Goal: Communication & Community: Share content

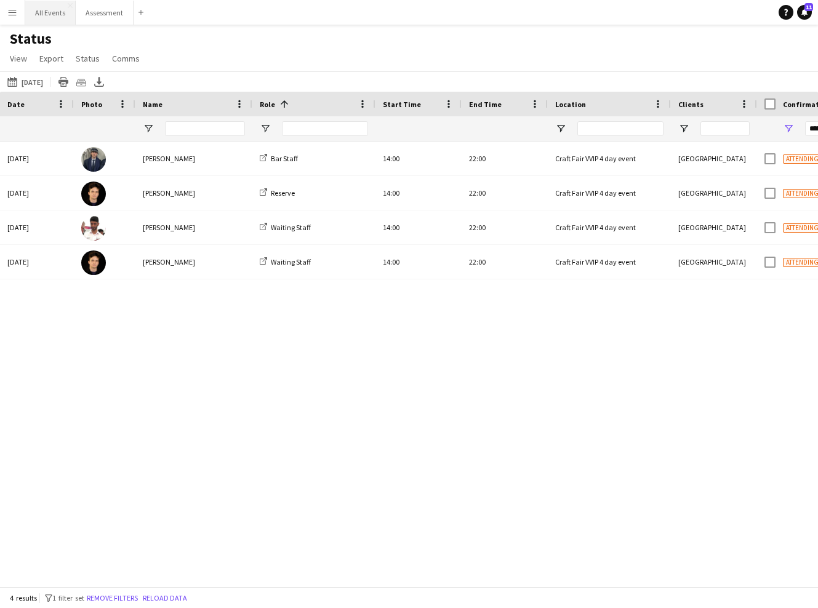
click at [44, 8] on button "All Events Close" at bounding box center [50, 13] width 50 height 24
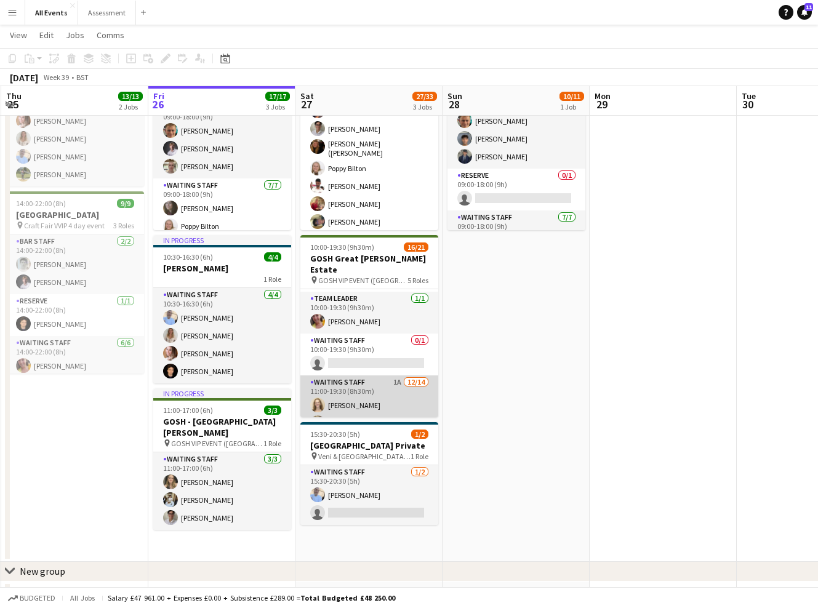
scroll to position [129, 0]
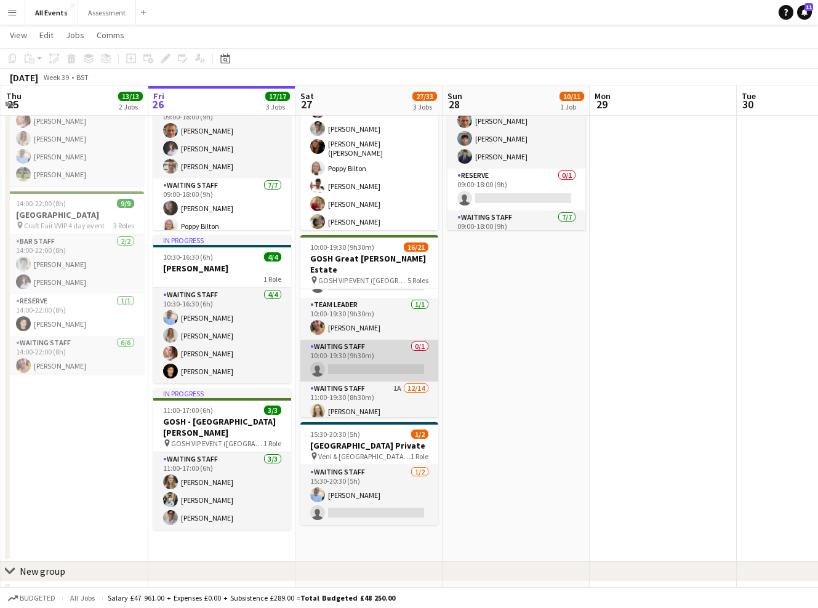
click at [380, 358] on app-card-role "Waiting Staff 0/1 10:00-19:30 (9h30m) single-neutral-actions" at bounding box center [369, 361] width 138 height 42
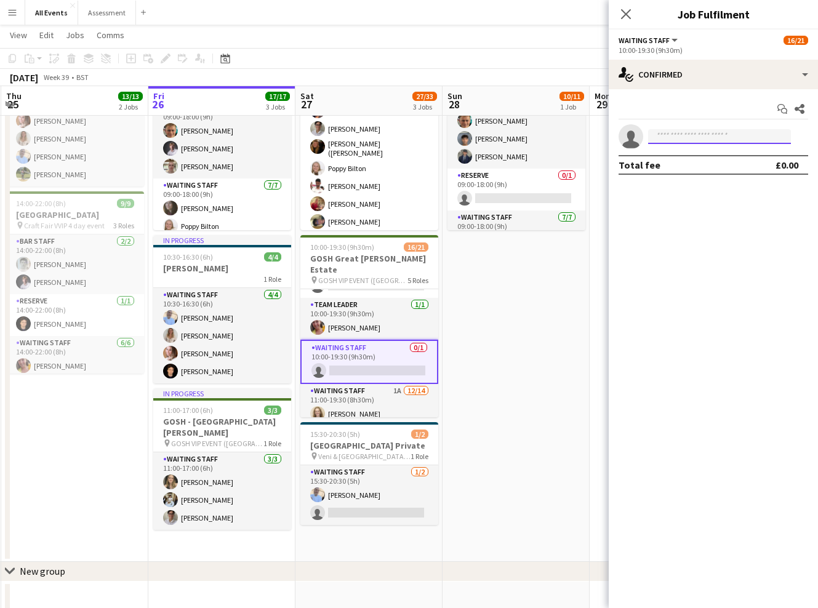
click at [717, 132] on input at bounding box center [719, 136] width 143 height 15
type input "****"
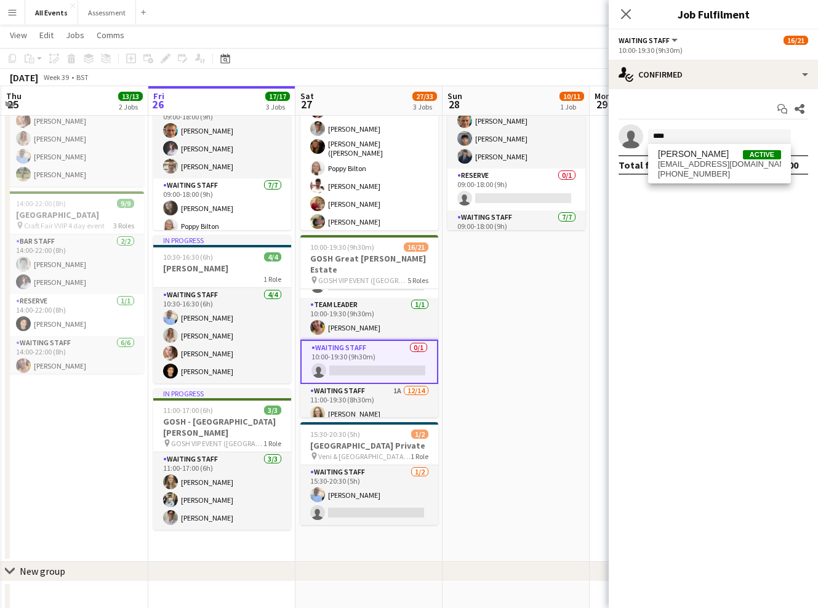
click at [724, 169] on span "[PERSON_NAME] Active [EMAIL_ADDRESS][DOMAIN_NAME] [PHONE_NUMBER]" at bounding box center [719, 164] width 123 height 30
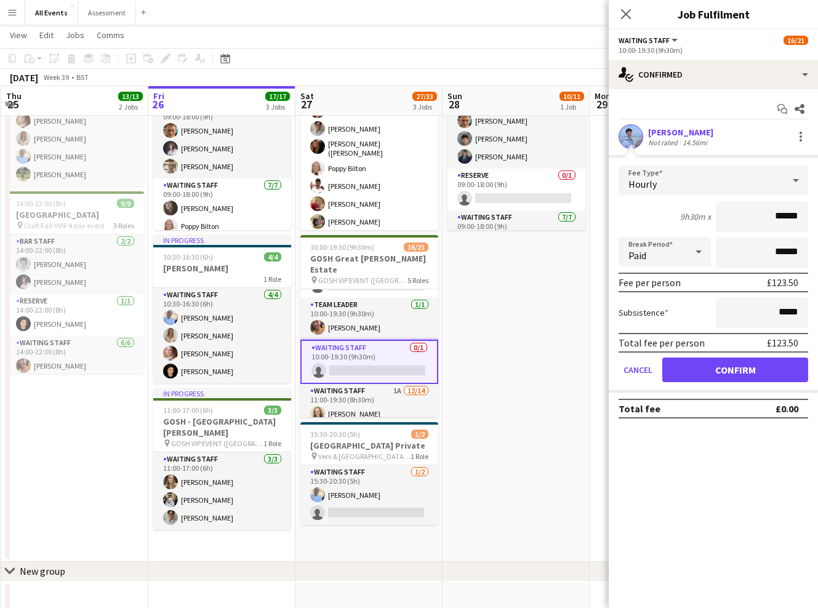
click at [760, 377] on button "Confirm" at bounding box center [735, 370] width 146 height 25
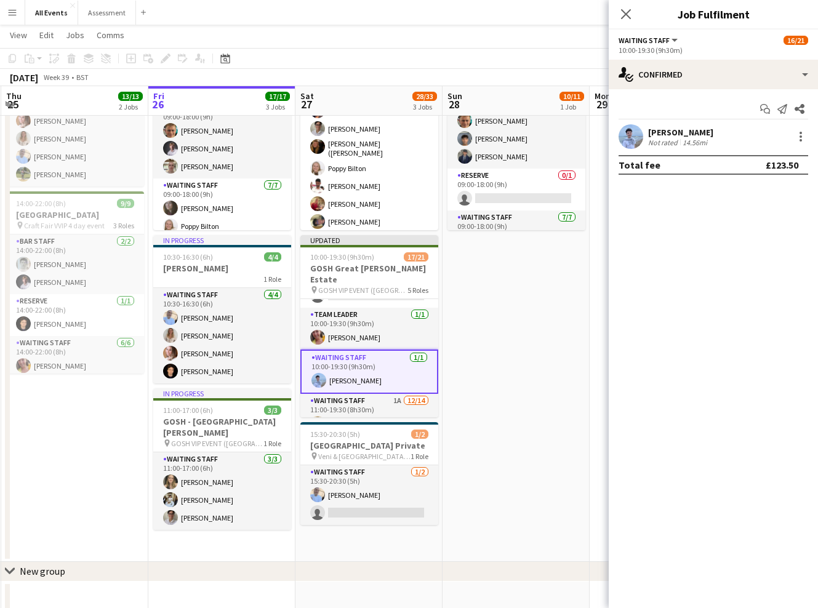
click at [582, 355] on app-date-cell "09:00-18:00 (9h) 10/11 Heritage House pin Craft Fair VVIP 4 day event 3 Roles B…" at bounding box center [516, 302] width 147 height 519
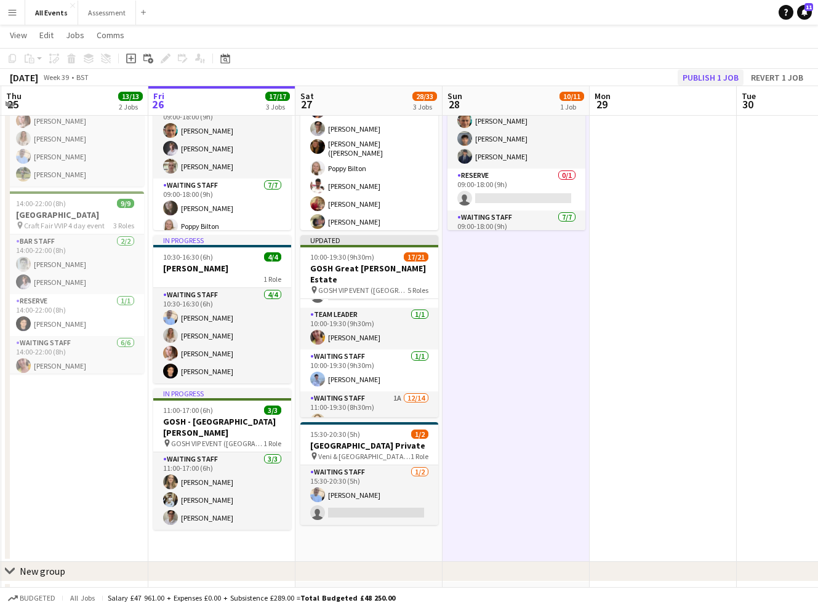
click at [721, 74] on button "Publish 1 job" at bounding box center [711, 78] width 66 height 16
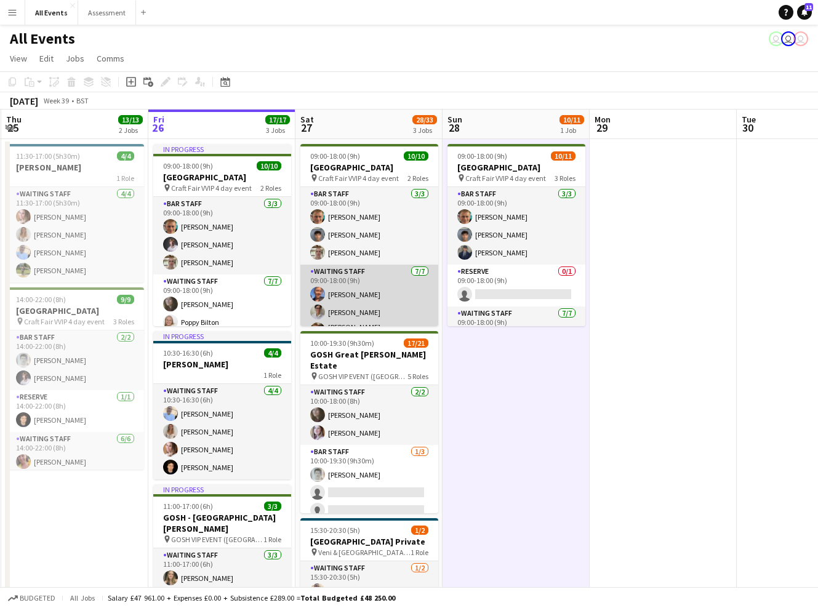
scroll to position [-1, 0]
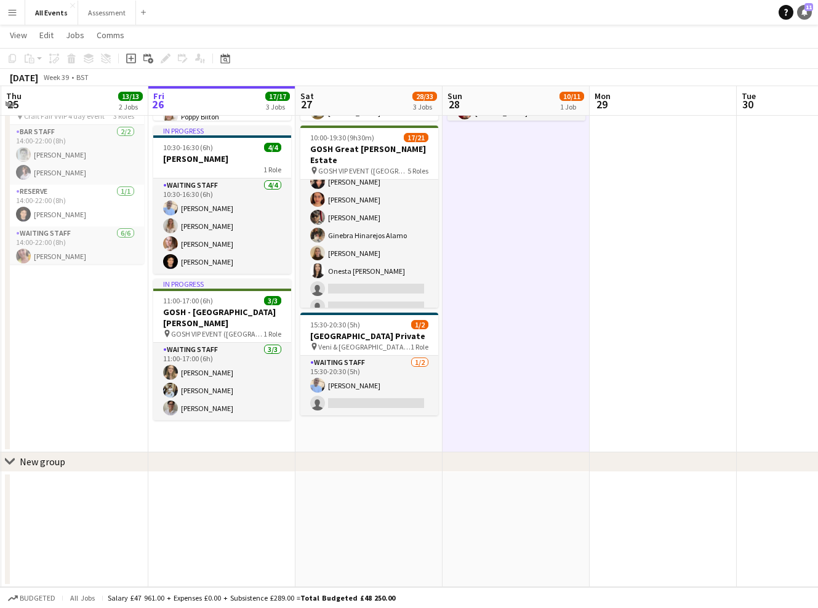
click at [806, 12] on icon at bounding box center [805, 12] width 6 height 6
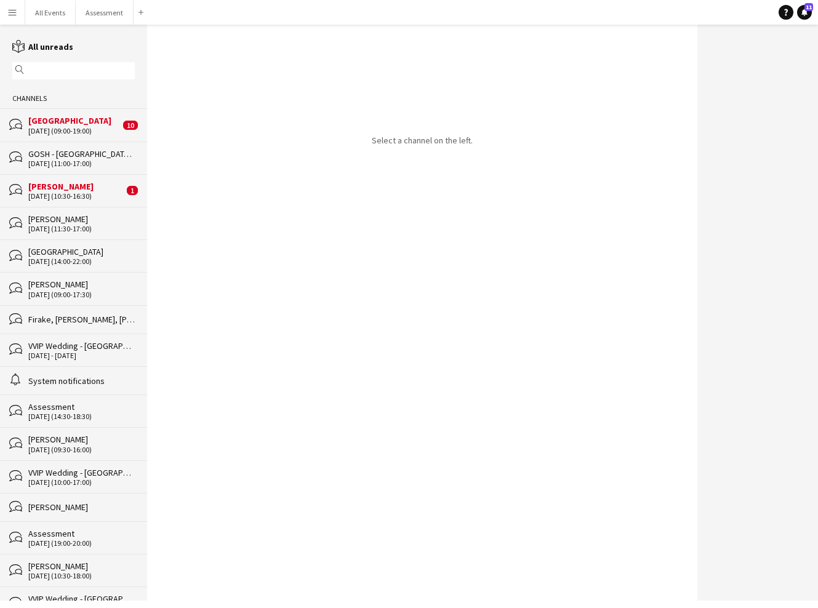
click at [80, 182] on div "[PERSON_NAME]" at bounding box center [75, 186] width 95 height 11
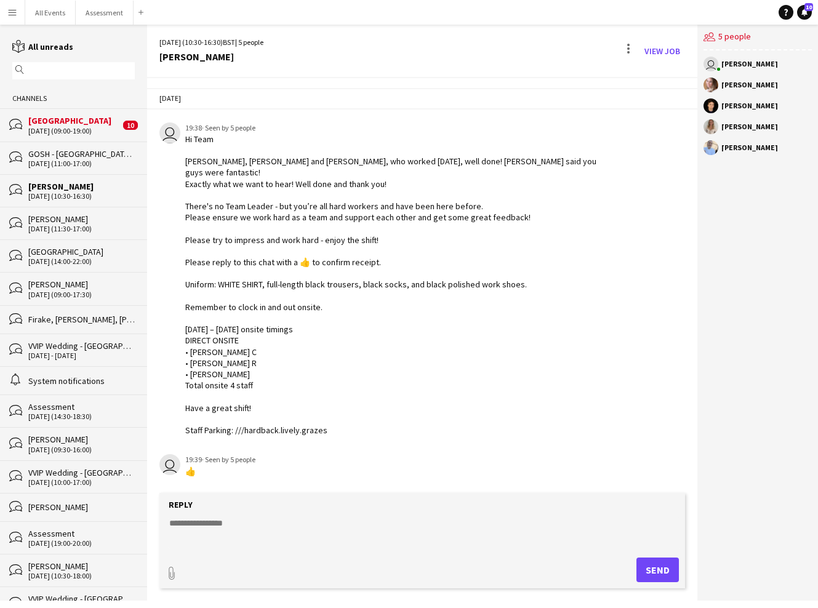
scroll to position [163, 0]
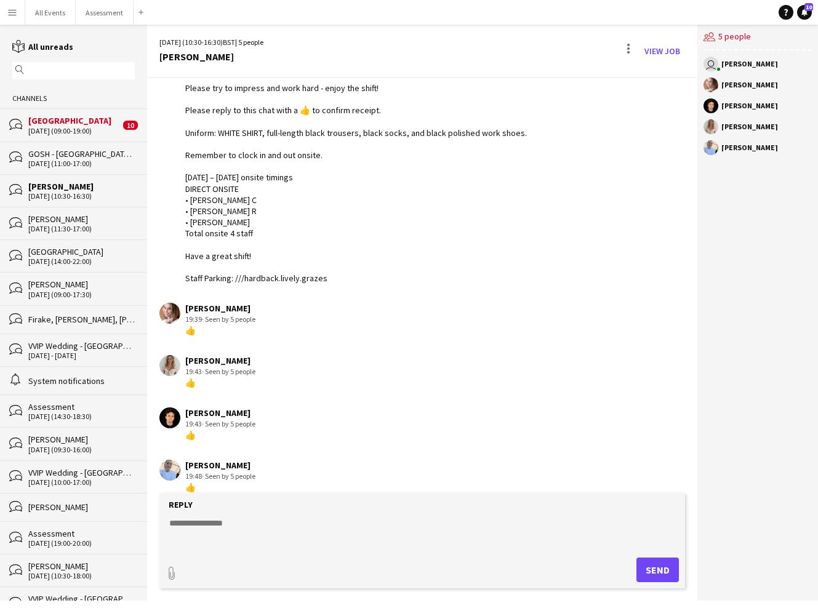
click at [97, 128] on div "[DATE] (09:00-19:00)" at bounding box center [74, 131] width 92 height 9
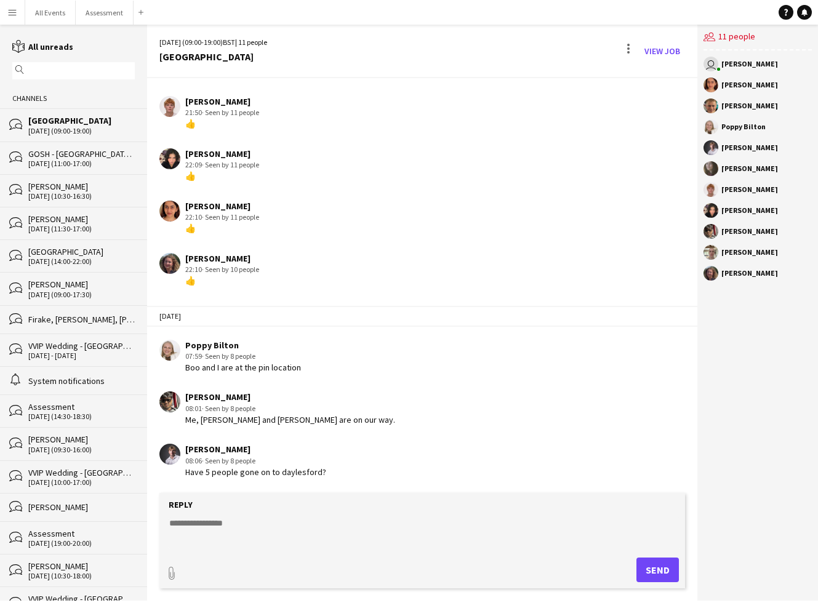
click at [18, 15] on button "Menu" at bounding box center [12, 12] width 25 height 25
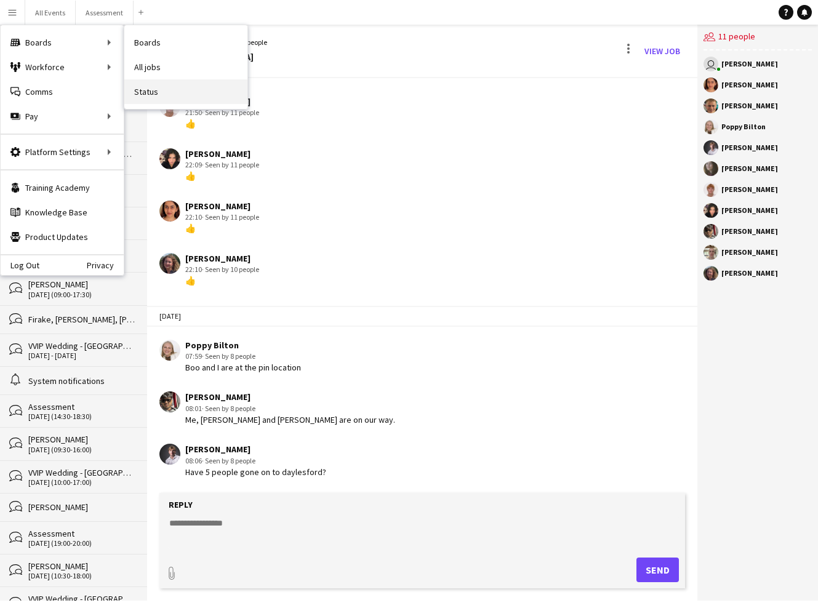
click at [145, 90] on link "Status" at bounding box center [185, 91] width 123 height 25
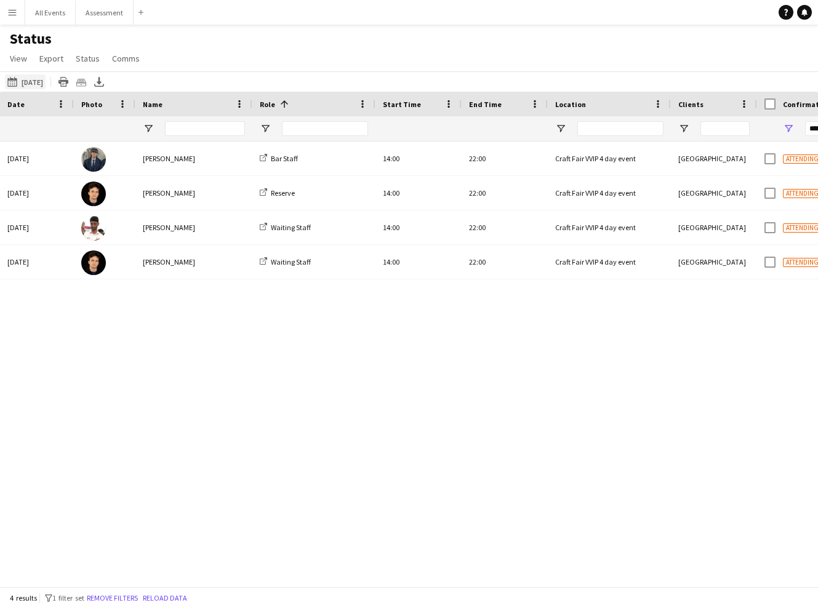
click at [41, 82] on button "[DATE] [DATE]" at bounding box center [25, 81] width 41 height 15
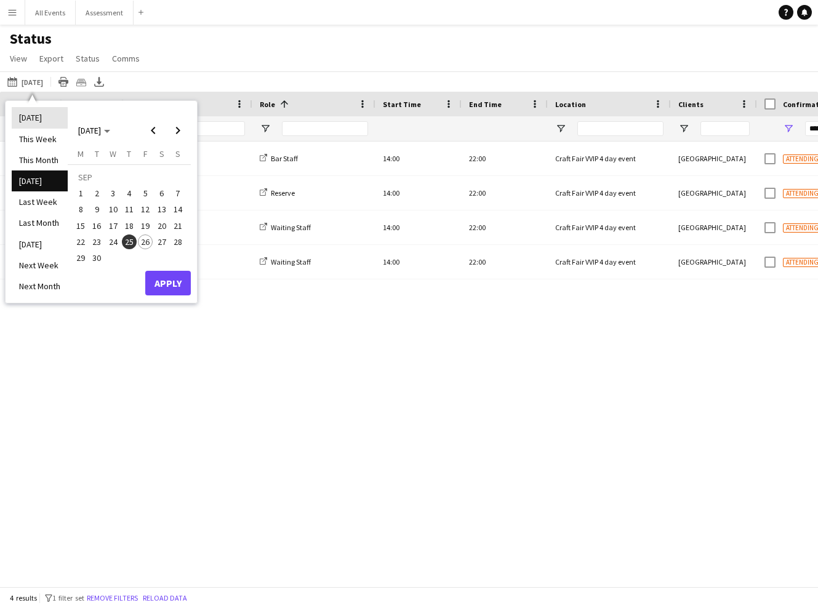
click at [45, 114] on li "[DATE]" at bounding box center [40, 117] width 56 height 21
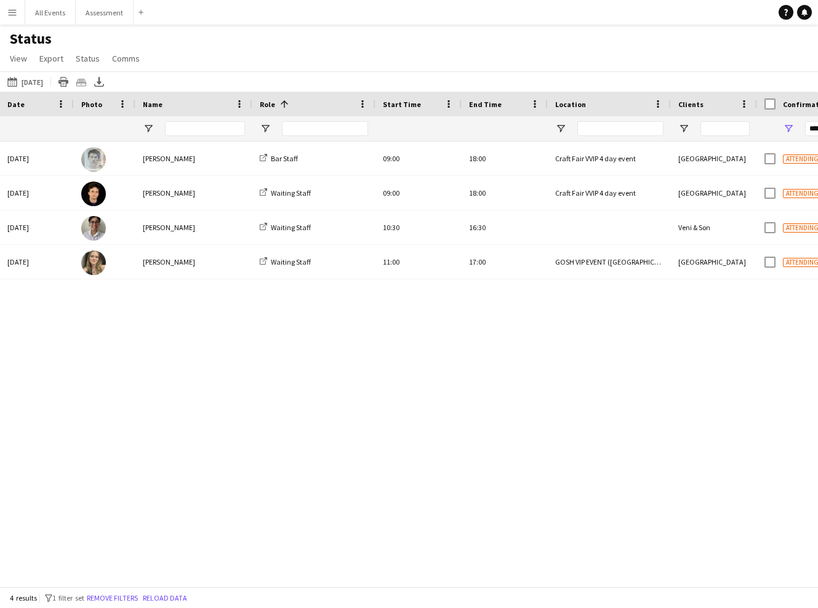
click at [124, 597] on button "Remove filters" at bounding box center [112, 599] width 56 height 14
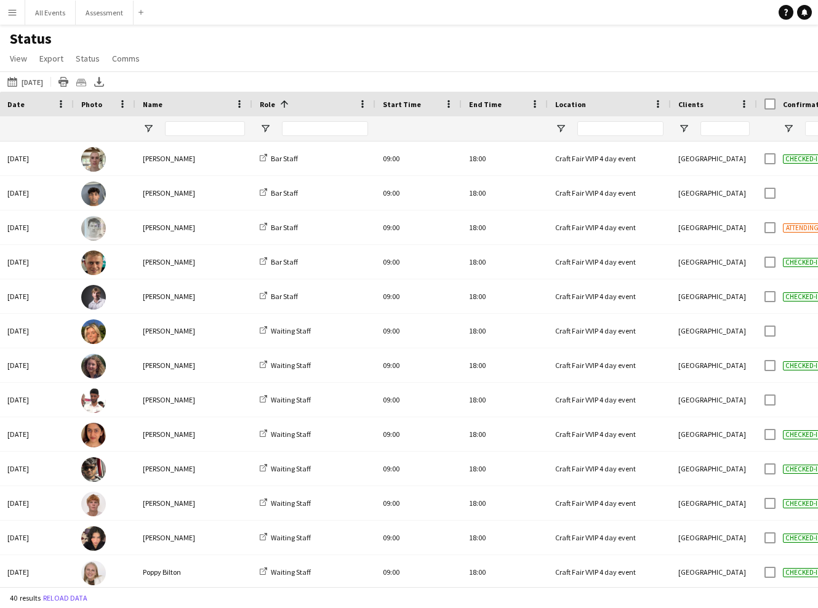
click at [32, 84] on button "[DATE] [DATE]" at bounding box center [25, 81] width 41 height 15
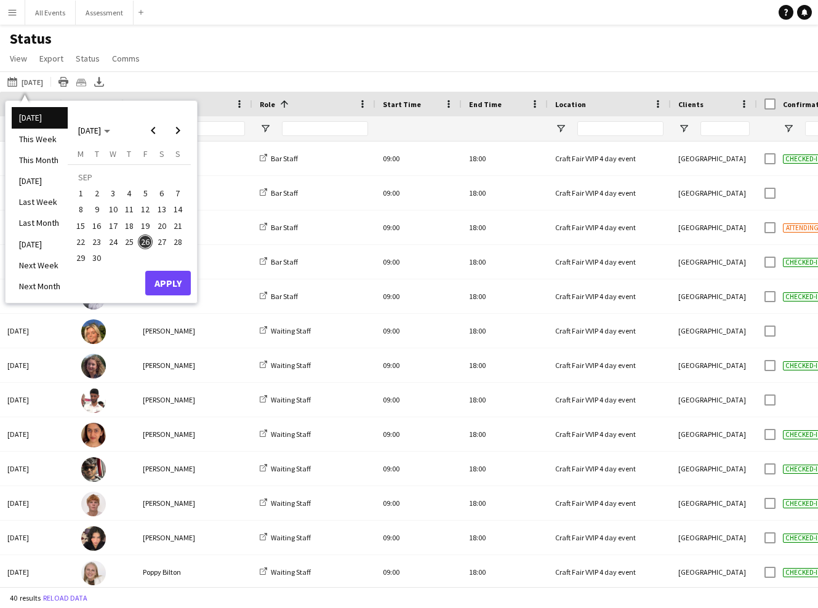
click at [325, 66] on div "Status View Views Default view New view Update view Delete view Edit name Custo…" at bounding box center [409, 51] width 818 height 42
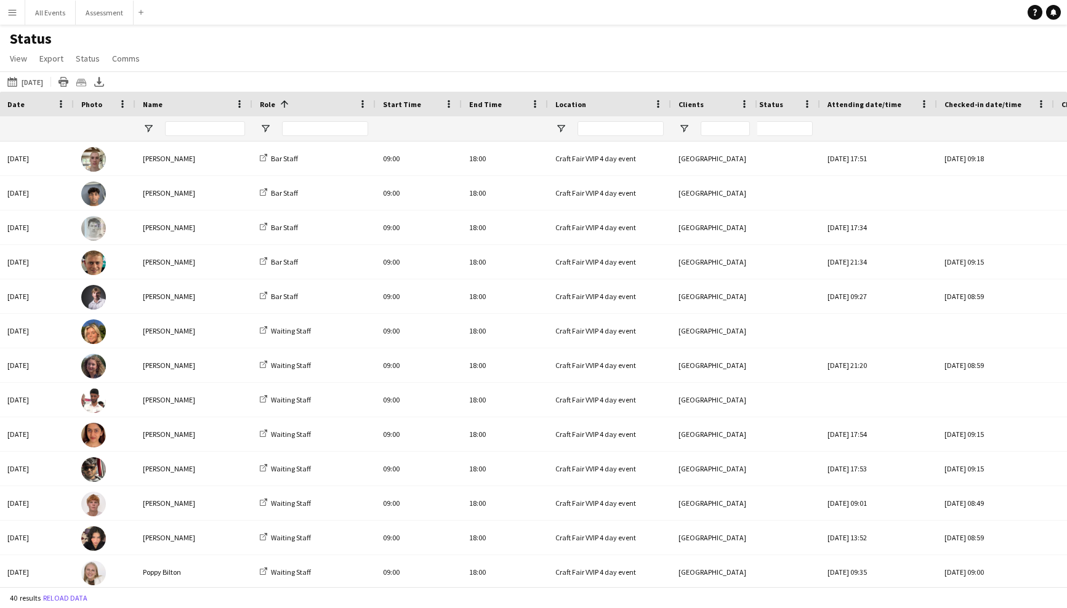
scroll to position [0, 34]
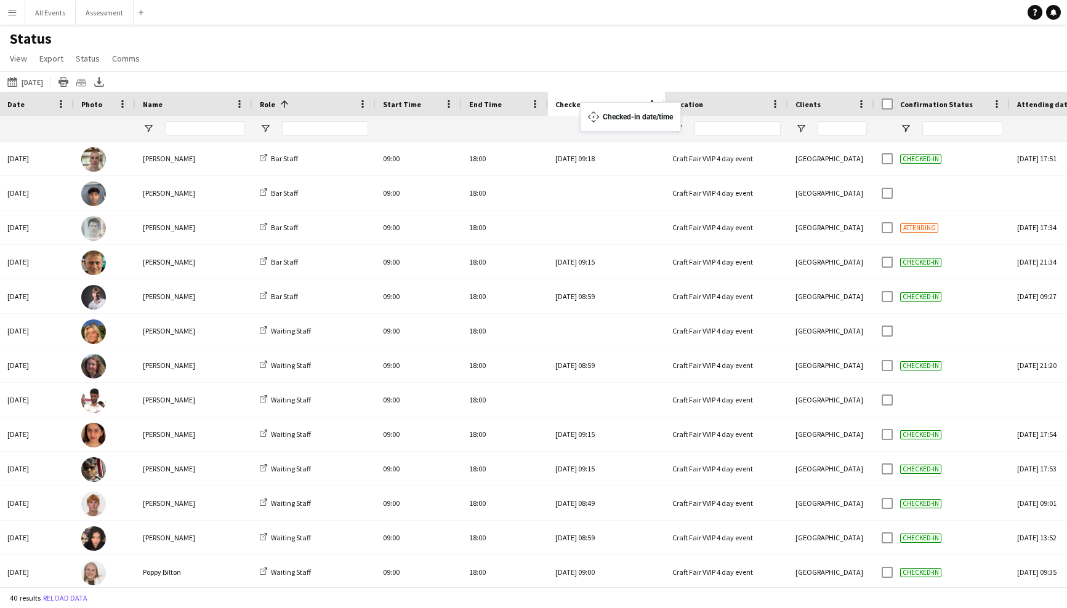
drag, startPoint x: 1027, startPoint y: 105, endPoint x: 586, endPoint y: 110, distance: 440.8
click at [388, 107] on span "Start Time" at bounding box center [402, 104] width 38 height 9
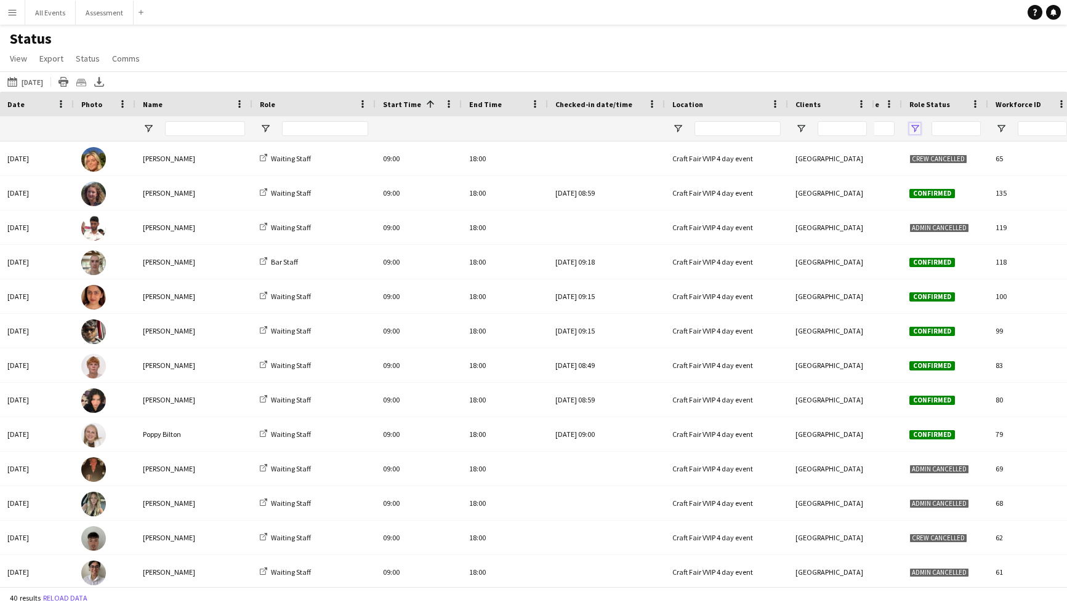
click at [818, 131] on span "Open Filter Menu" at bounding box center [914, 128] width 11 height 11
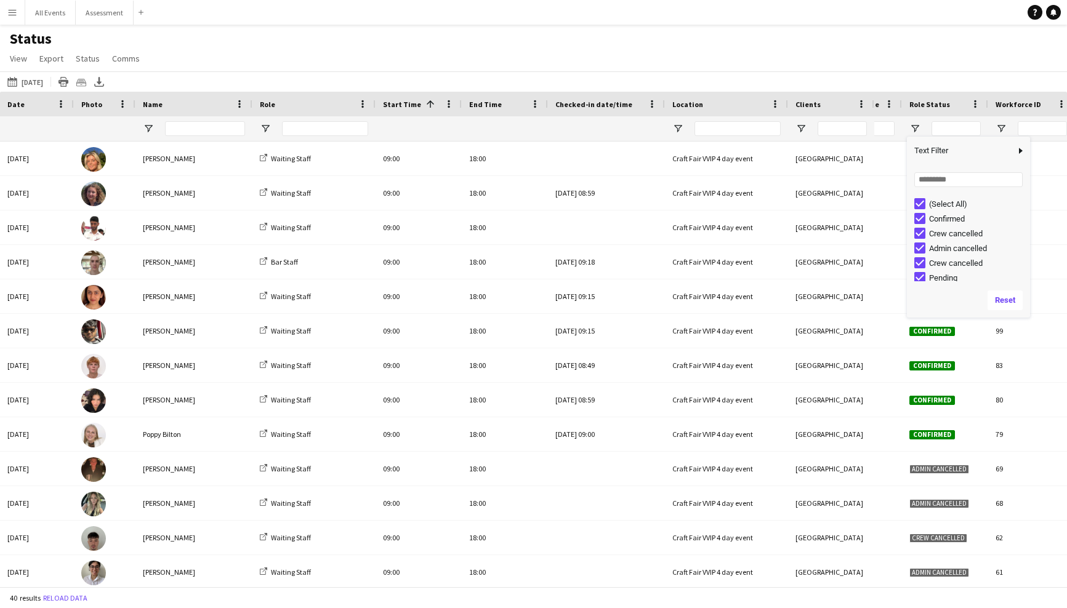
click at [818, 202] on div "(Select All)" at bounding box center [977, 203] width 97 height 9
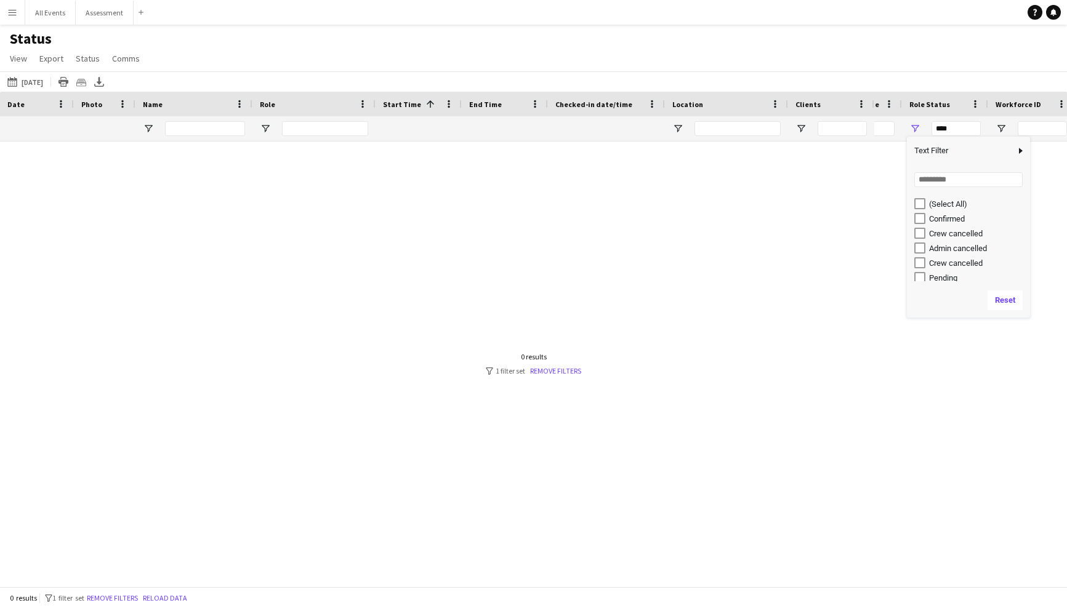
click at [818, 215] on div "Confirmed" at bounding box center [977, 218] width 97 height 9
type input "**********"
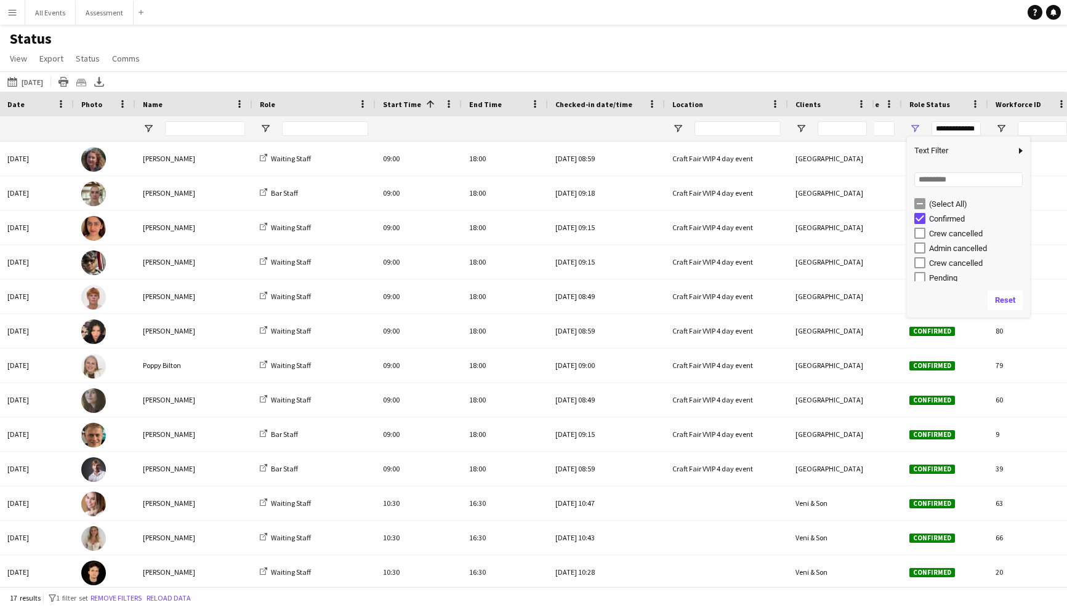
click at [818, 58] on div "Status View Views Default view New view Update view Delete view Edit name Custo…" at bounding box center [533, 51] width 1067 height 42
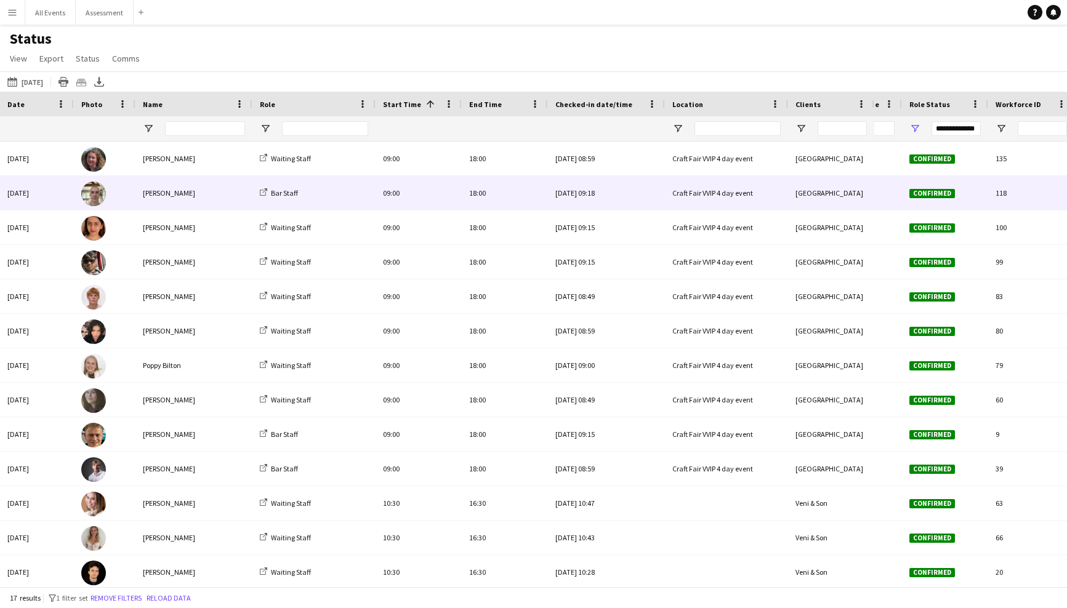
click at [598, 195] on div "[DATE] 09:18" at bounding box center [606, 193] width 102 height 34
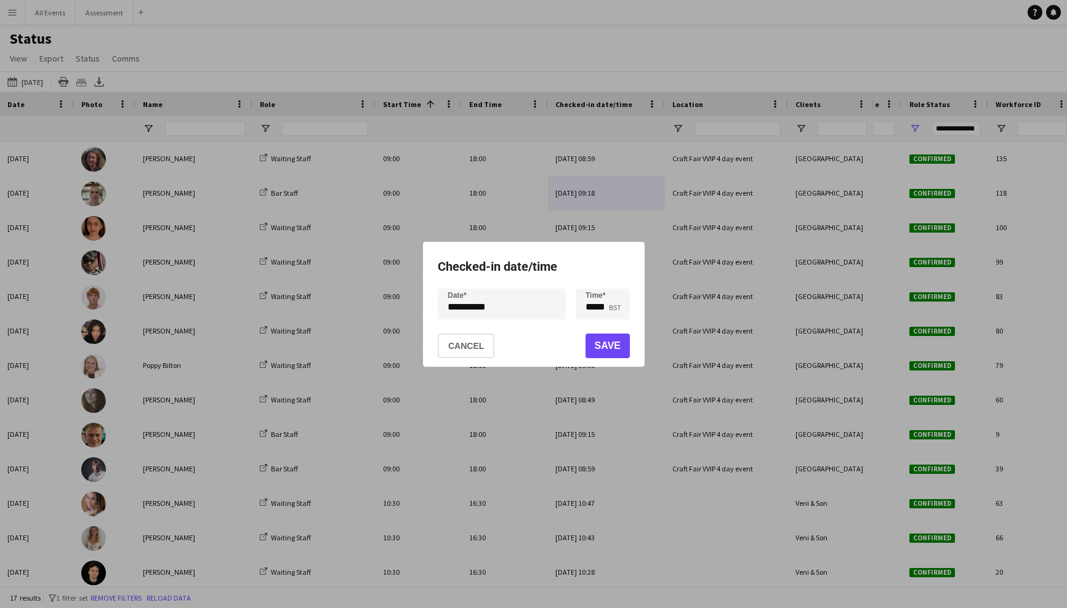
click at [587, 70] on div at bounding box center [533, 304] width 1067 height 608
click at [462, 347] on button "Cancel" at bounding box center [466, 346] width 57 height 25
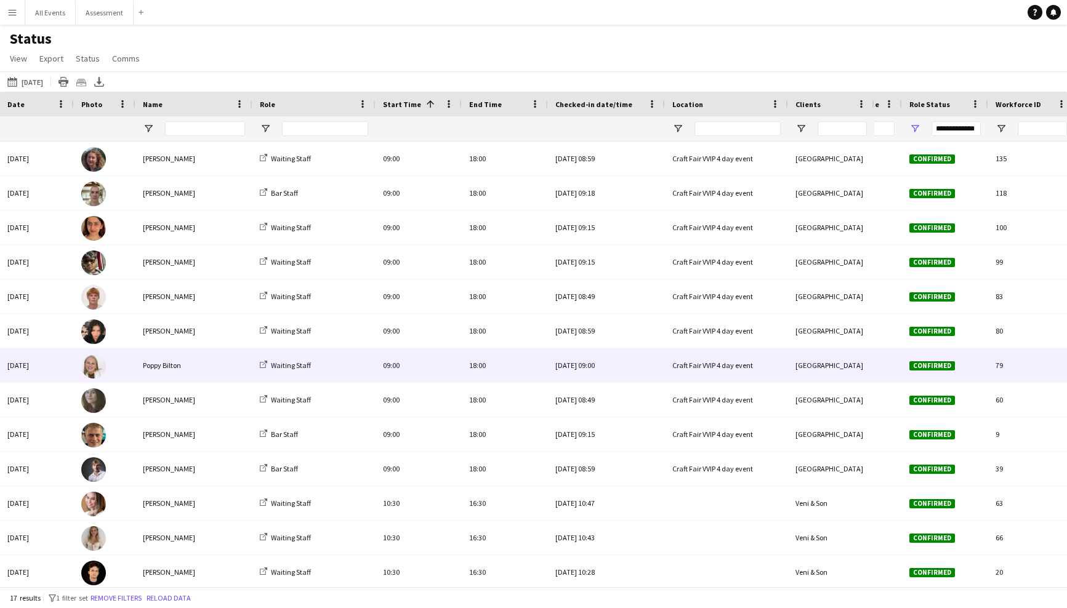
click at [574, 361] on div "[DATE] 09:00" at bounding box center [606, 365] width 102 height 34
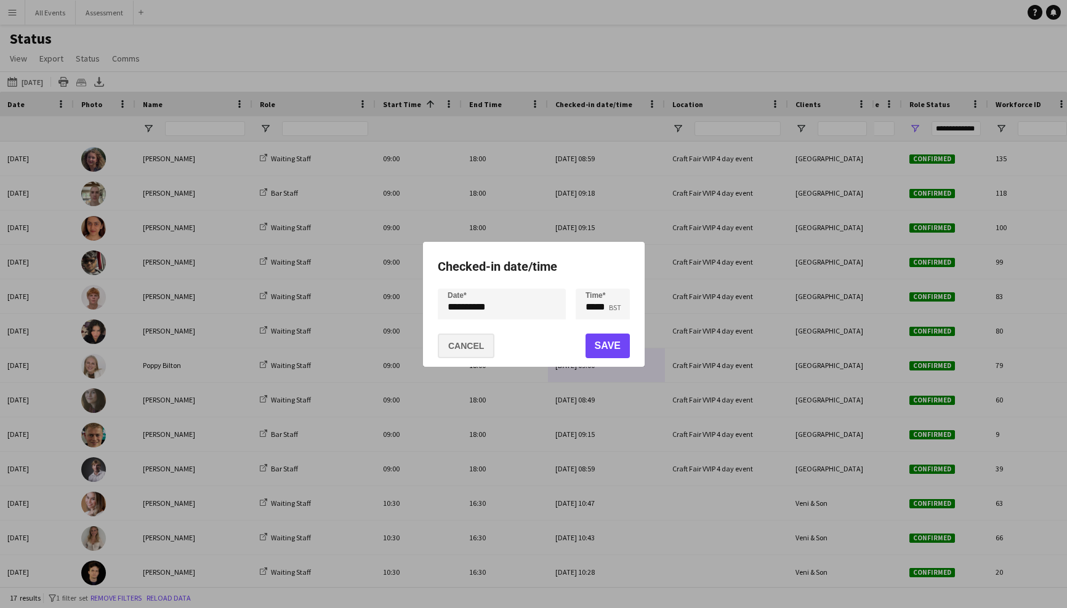
click at [489, 347] on button "Cancel" at bounding box center [466, 346] width 57 height 25
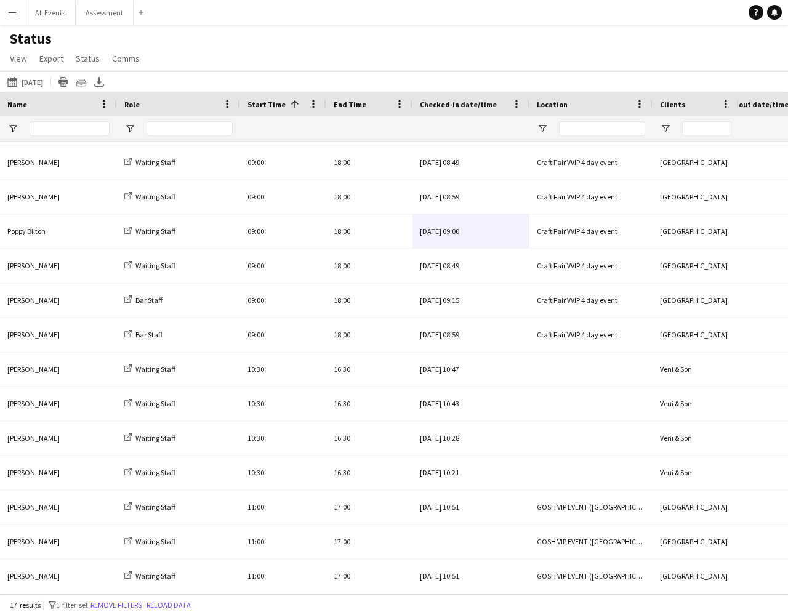
drag, startPoint x: 322, startPoint y: 72, endPoint x: 253, endPoint y: 49, distance: 72.6
click at [321, 72] on div "[DATE] [DATE] [DATE] This Week This Month [DATE] Last Week Last Month [DATE] Ne…" at bounding box center [394, 81] width 788 height 20
click at [196, 67] on div "Status View Views Default view New view Update view Delete view Edit name Custo…" at bounding box center [394, 51] width 788 height 42
click at [13, 11] on app-icon "Menu" at bounding box center [12, 12] width 10 height 10
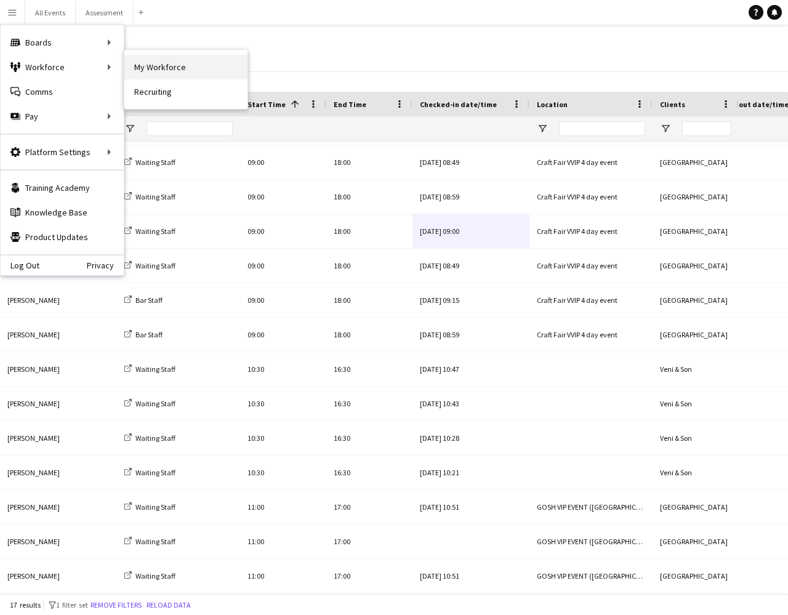
click at [153, 73] on link "My Workforce" at bounding box center [185, 67] width 123 height 25
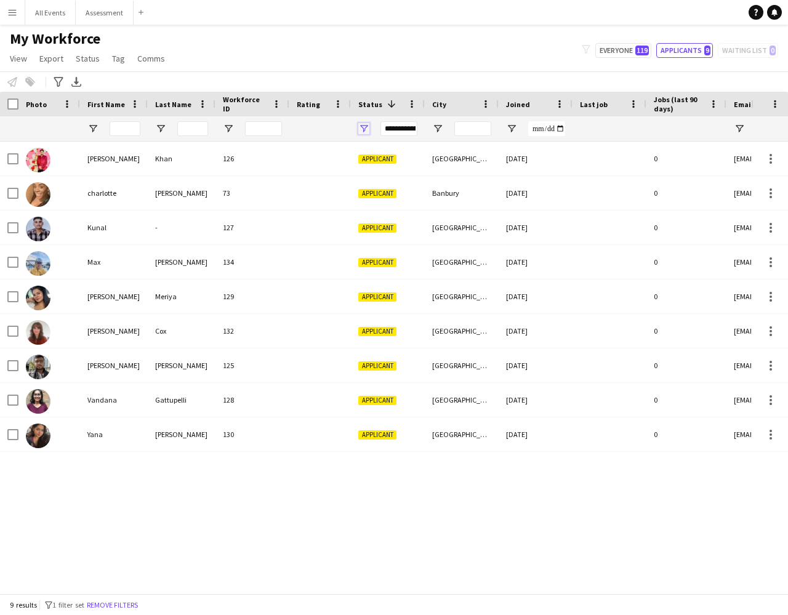
click at [361, 127] on span "Open Filter Menu" at bounding box center [363, 128] width 11 height 11
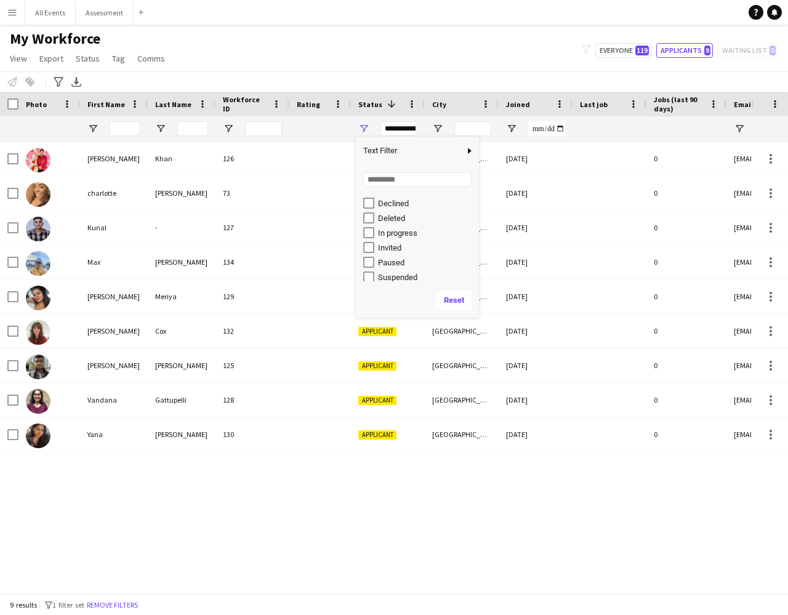
scroll to position [78, 0]
click at [396, 216] on div "In progress" at bounding box center [426, 215] width 97 height 9
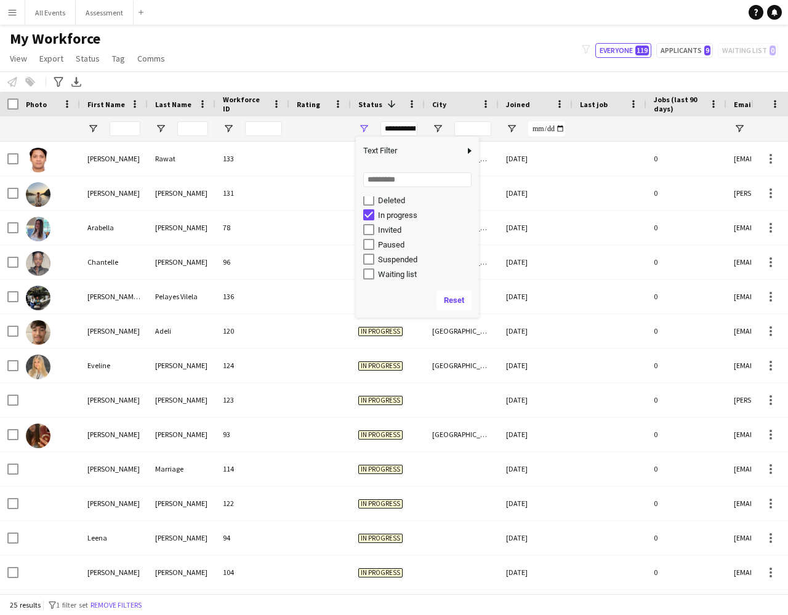
scroll to position [76, 0]
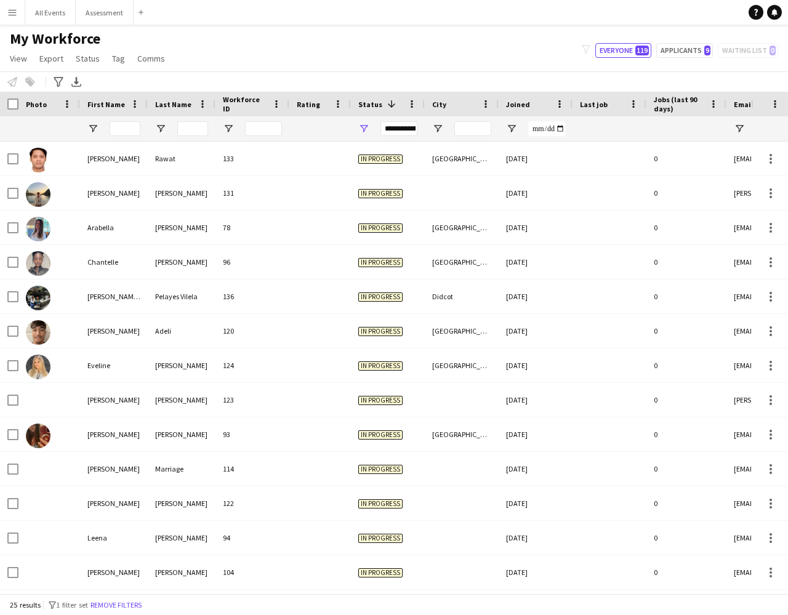
click at [358, 58] on div "My Workforce View Views Default view New view Update view Delete view Edit name…" at bounding box center [394, 51] width 788 height 42
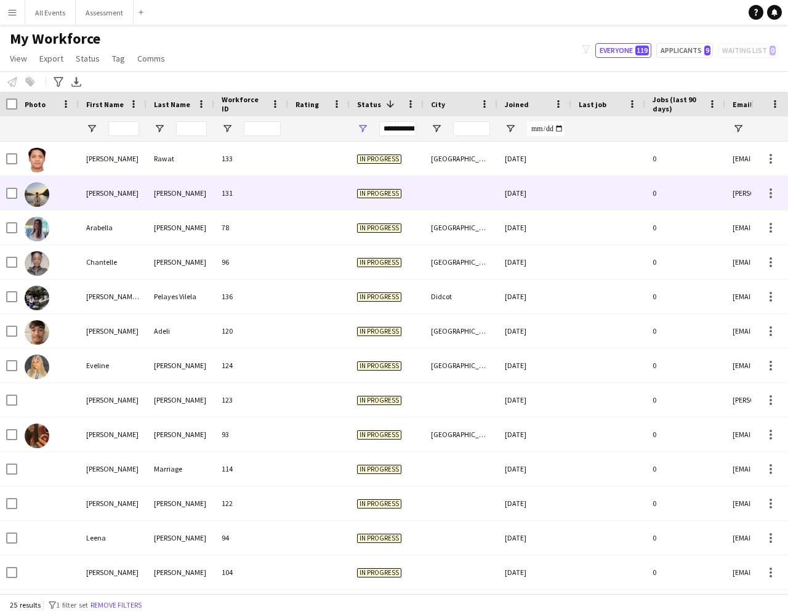
scroll to position [-1, 0]
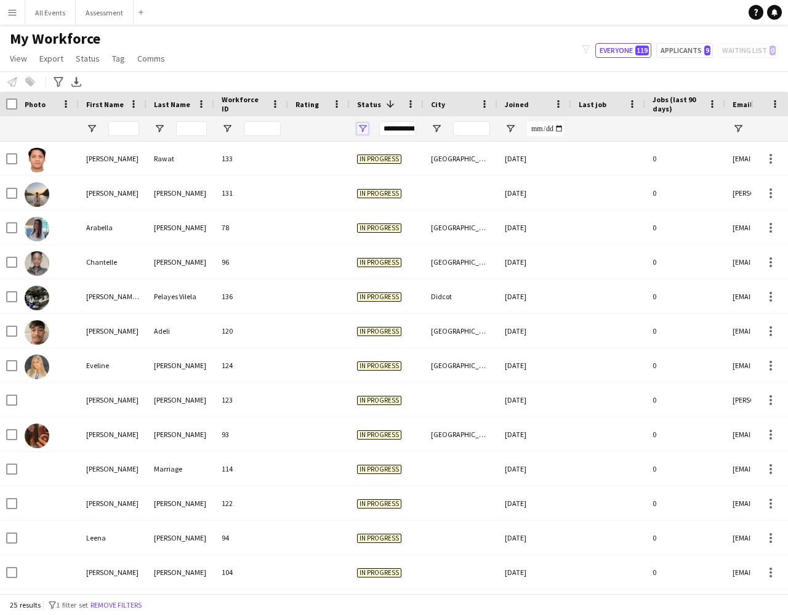
click at [357, 129] on span "Open Filter Menu" at bounding box center [362, 128] width 11 height 11
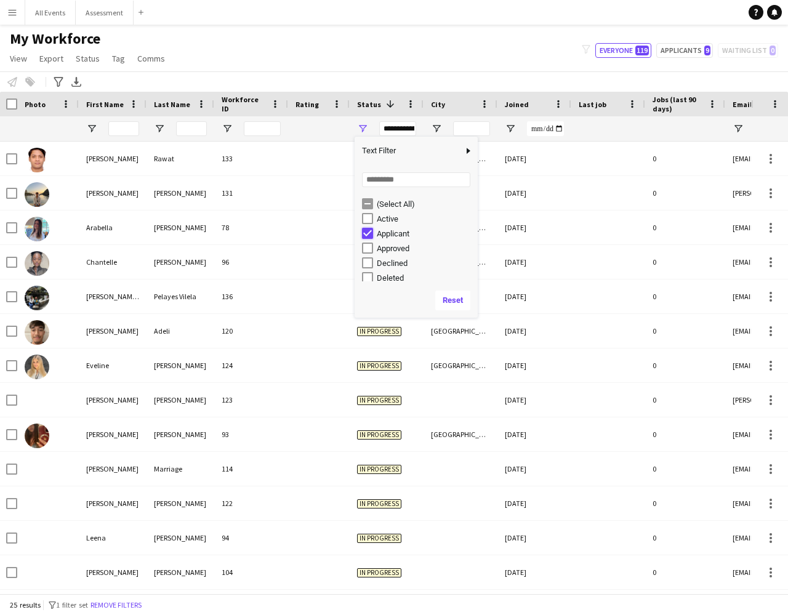
type input "**********"
drag, startPoint x: 377, startPoint y: 55, endPoint x: 374, endPoint y: 62, distance: 7.4
click at [377, 55] on div "My Workforce View Views Default view New view Update view Delete view Edit name…" at bounding box center [394, 51] width 788 height 42
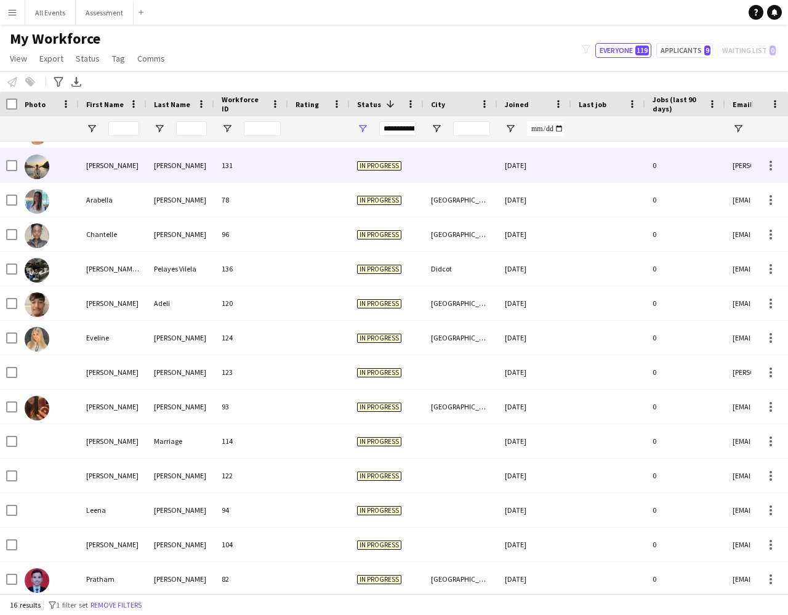
scroll to position [0, 0]
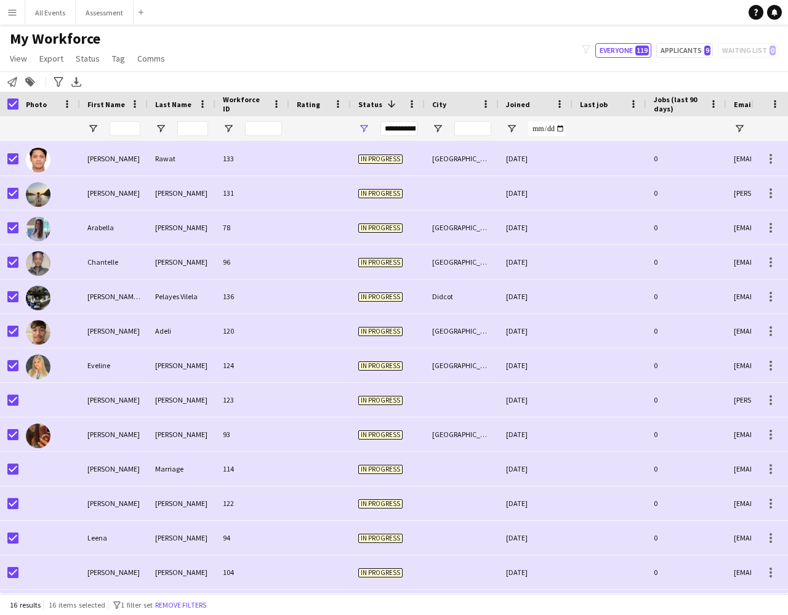
click at [283, 56] on div "My Workforce View Views Default view New view Update view Delete view Edit name…" at bounding box center [394, 51] width 788 height 42
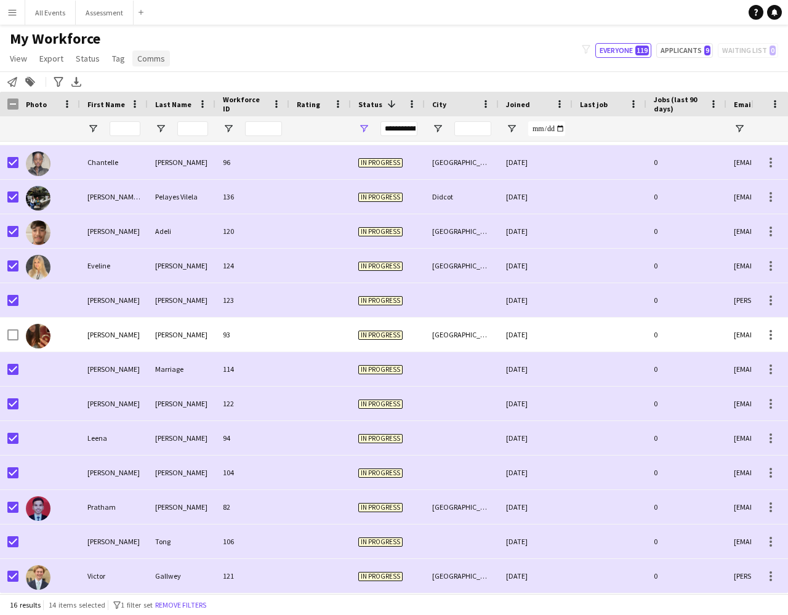
click at [142, 60] on span "Comms" at bounding box center [151, 58] width 28 height 11
click at [174, 83] on span "Send notification" at bounding box center [171, 84] width 63 height 11
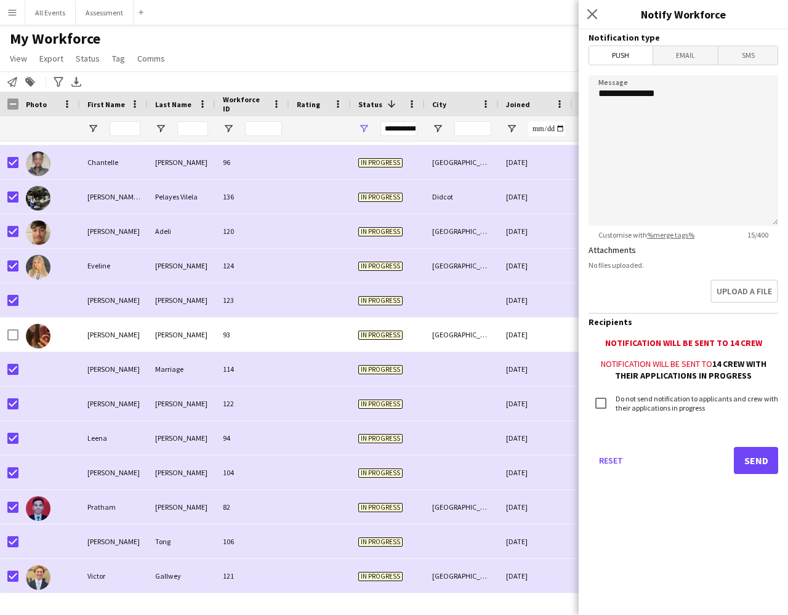
click at [686, 58] on span "Email" at bounding box center [685, 55] width 65 height 18
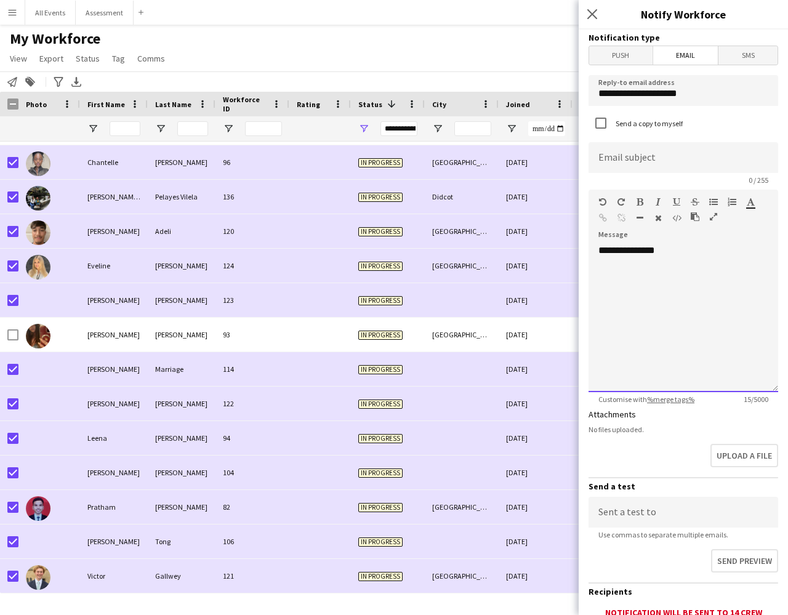
click at [680, 296] on div "**********" at bounding box center [684, 318] width 190 height 148
type input "*"
type input "**********"
click at [678, 281] on div "**********" at bounding box center [684, 318] width 190 height 148
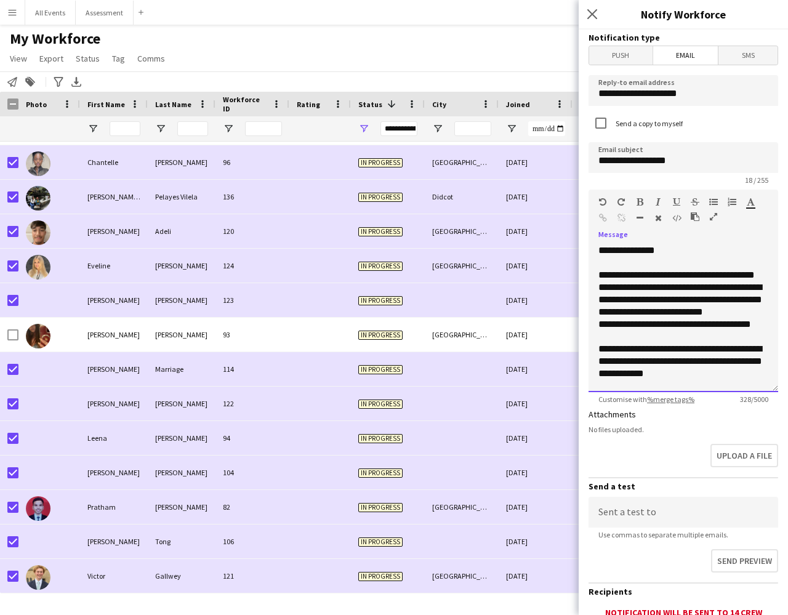
click at [733, 375] on div "**********" at bounding box center [683, 361] width 170 height 37
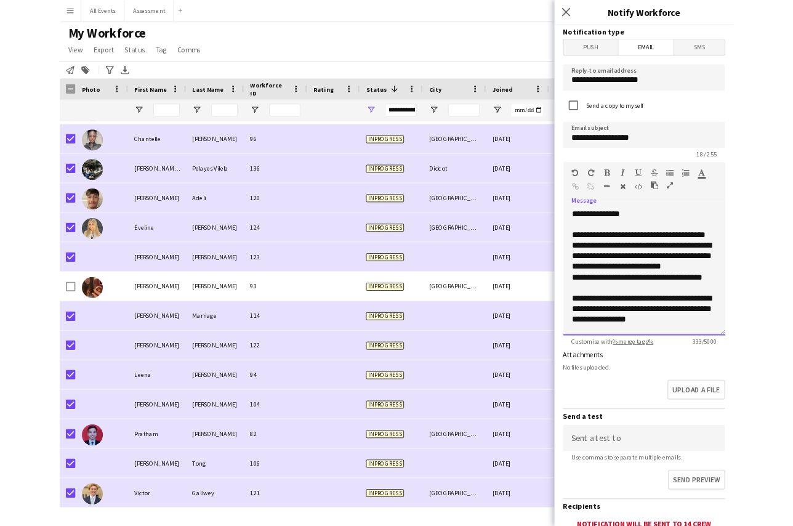
scroll to position [1, 0]
